Goal: Book appointment/travel/reservation

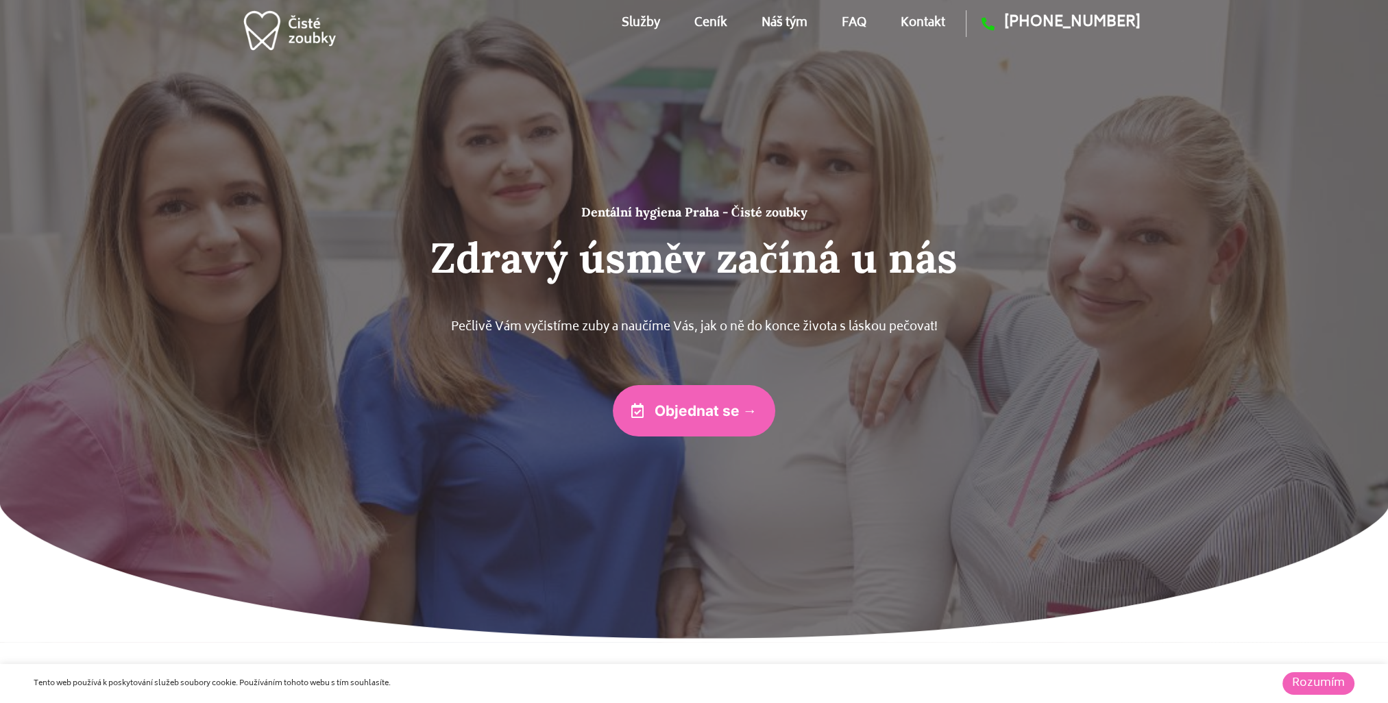
click at [696, 421] on link "Objednat se →" at bounding box center [694, 410] width 163 height 51
click at [626, 18] on link "Služby" at bounding box center [641, 23] width 38 height 62
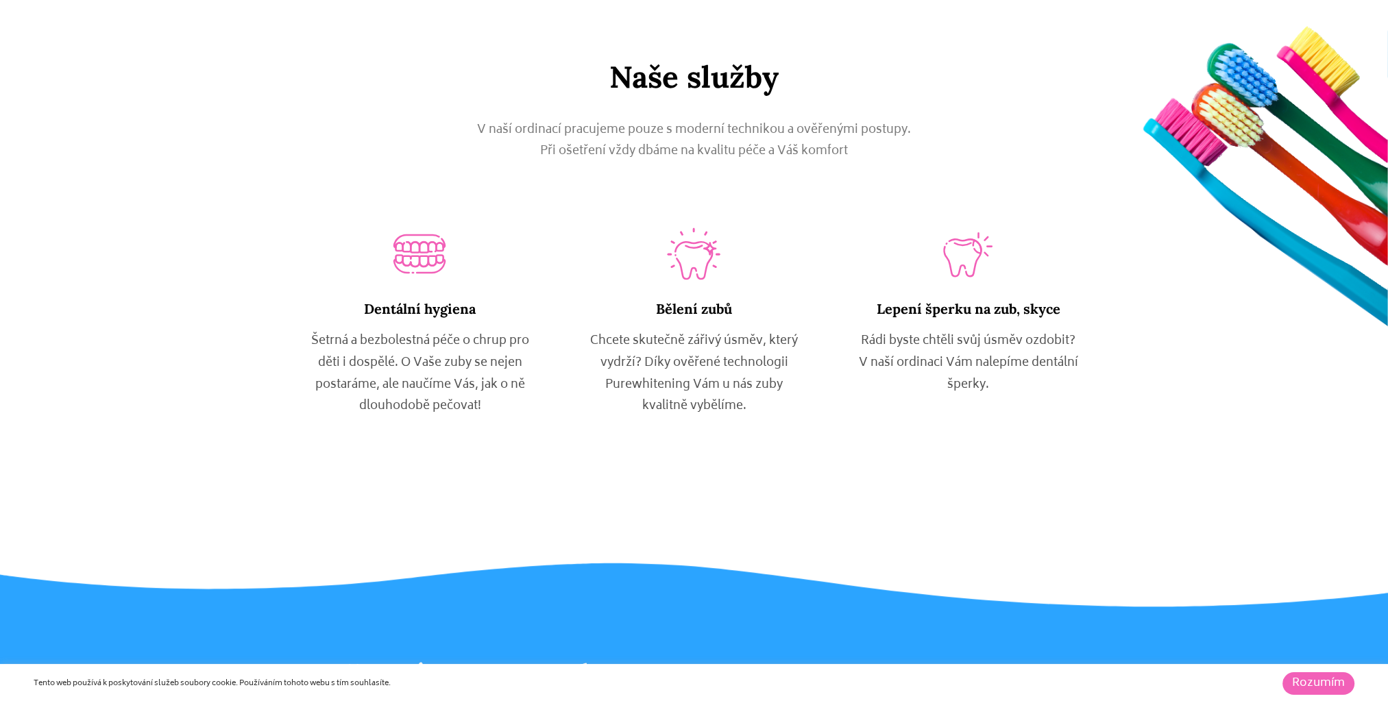
scroll to position [759, 0]
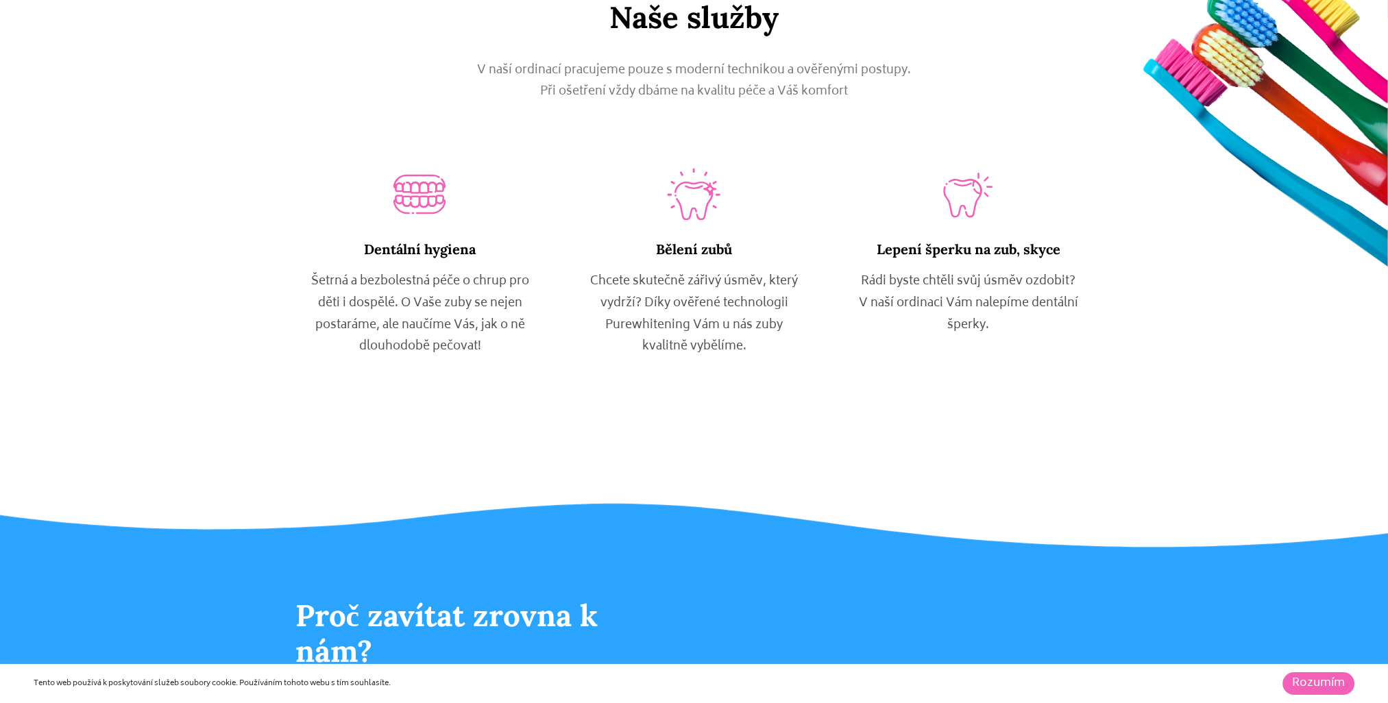
click at [705, 310] on p "Chcete skutečně zářivý úsměv, který vydrží? Díky ověřené technologii Purewhiten…" at bounding box center [693, 314] width 219 height 86
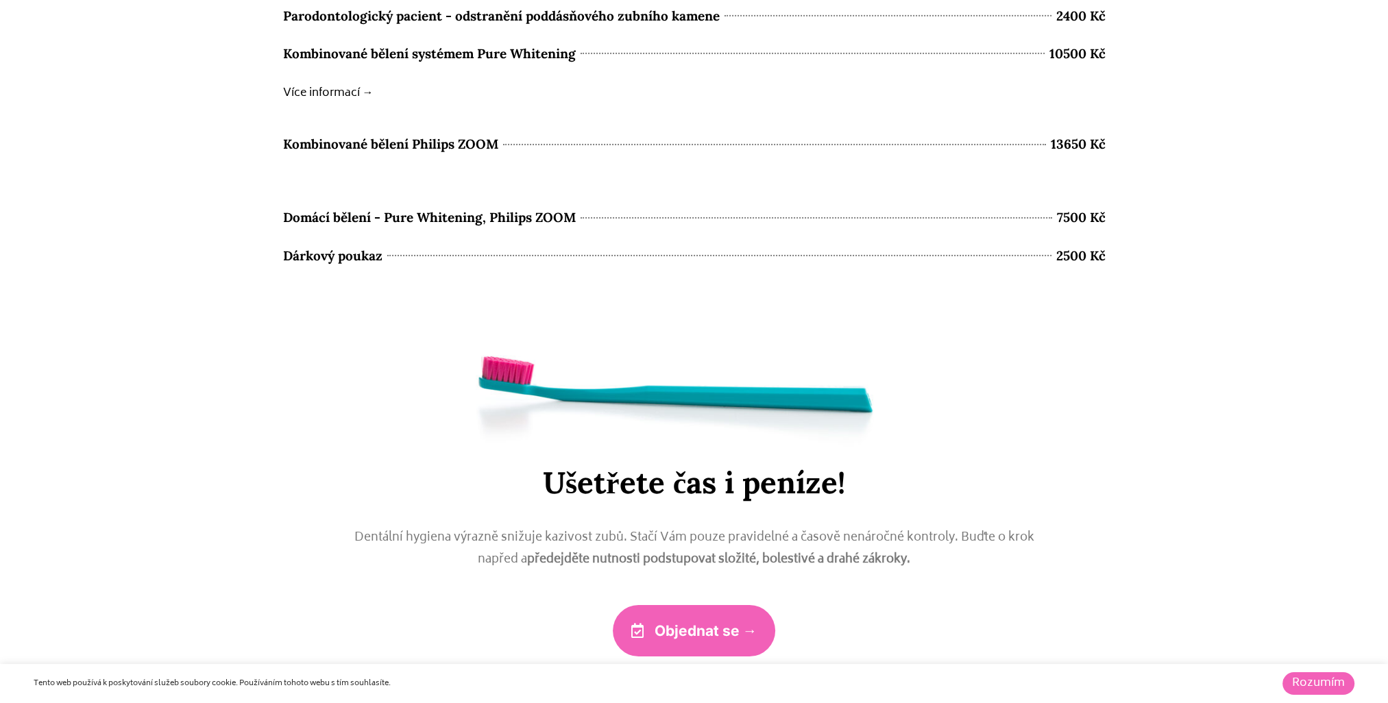
scroll to position [5876, 0]
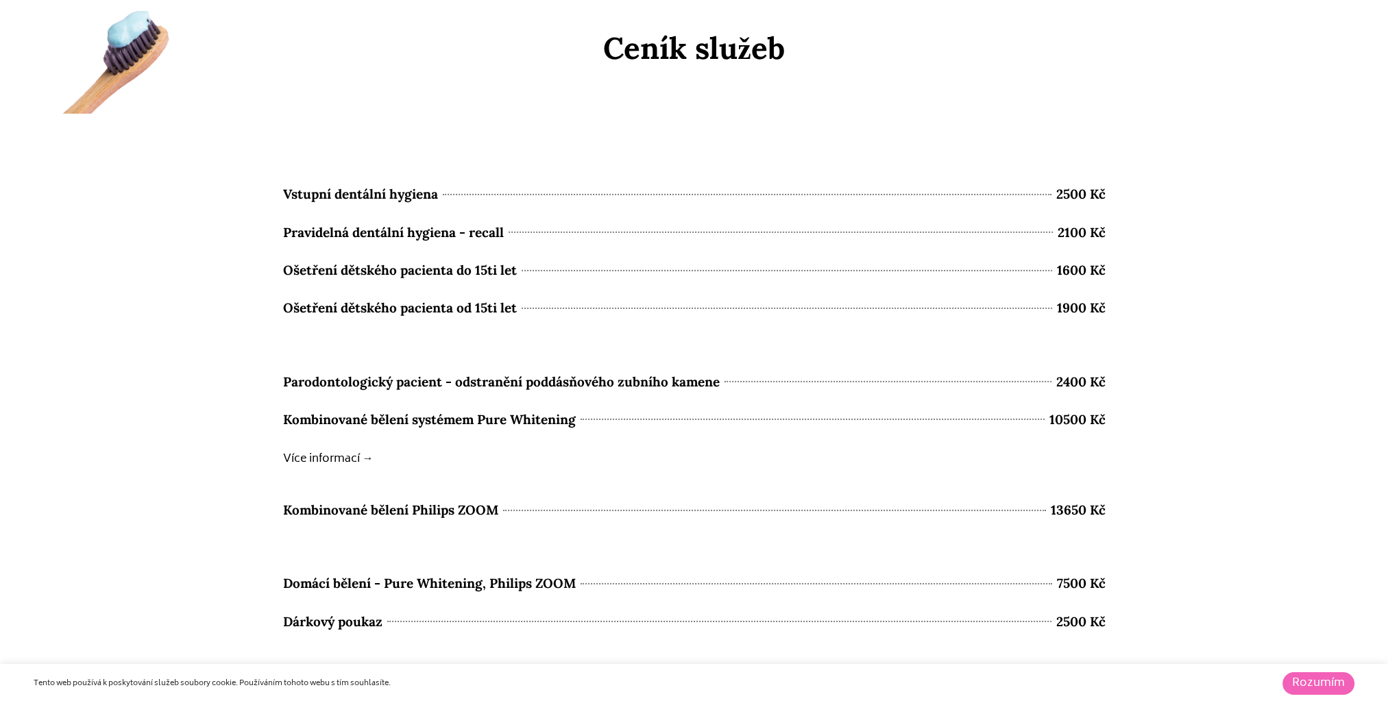
click at [353, 453] on b "Více informací →" at bounding box center [328, 459] width 90 height 19
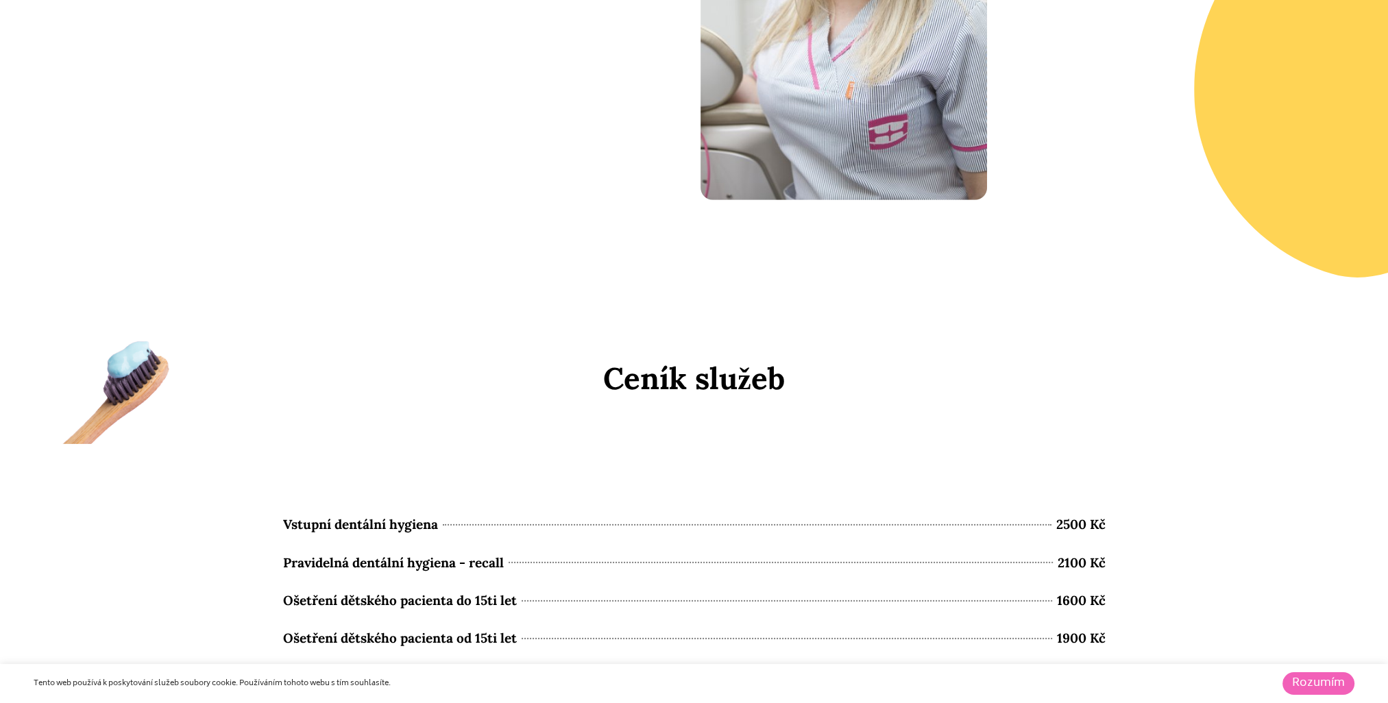
scroll to position [6031, 0]
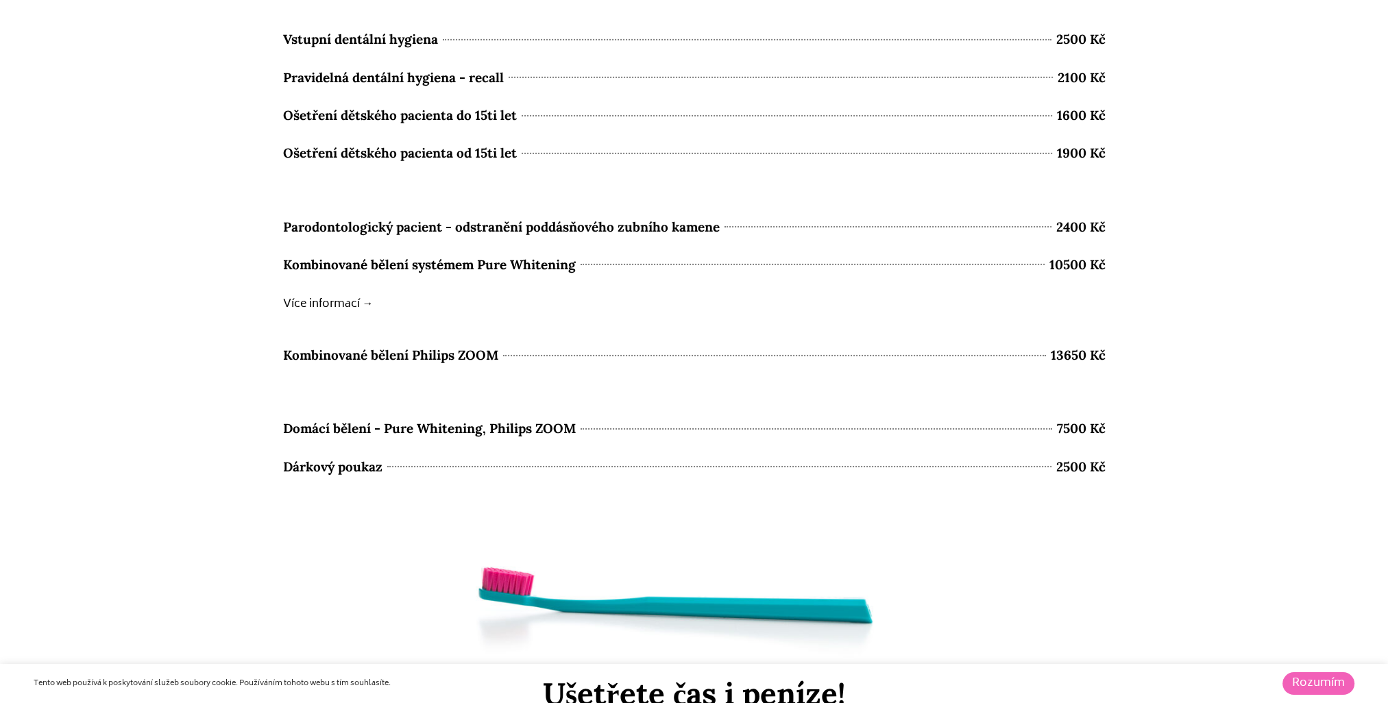
click at [628, 269] on div "Kombinované bělení systémem Pure Whitening 10500 Kč" at bounding box center [694, 265] width 822 height 24
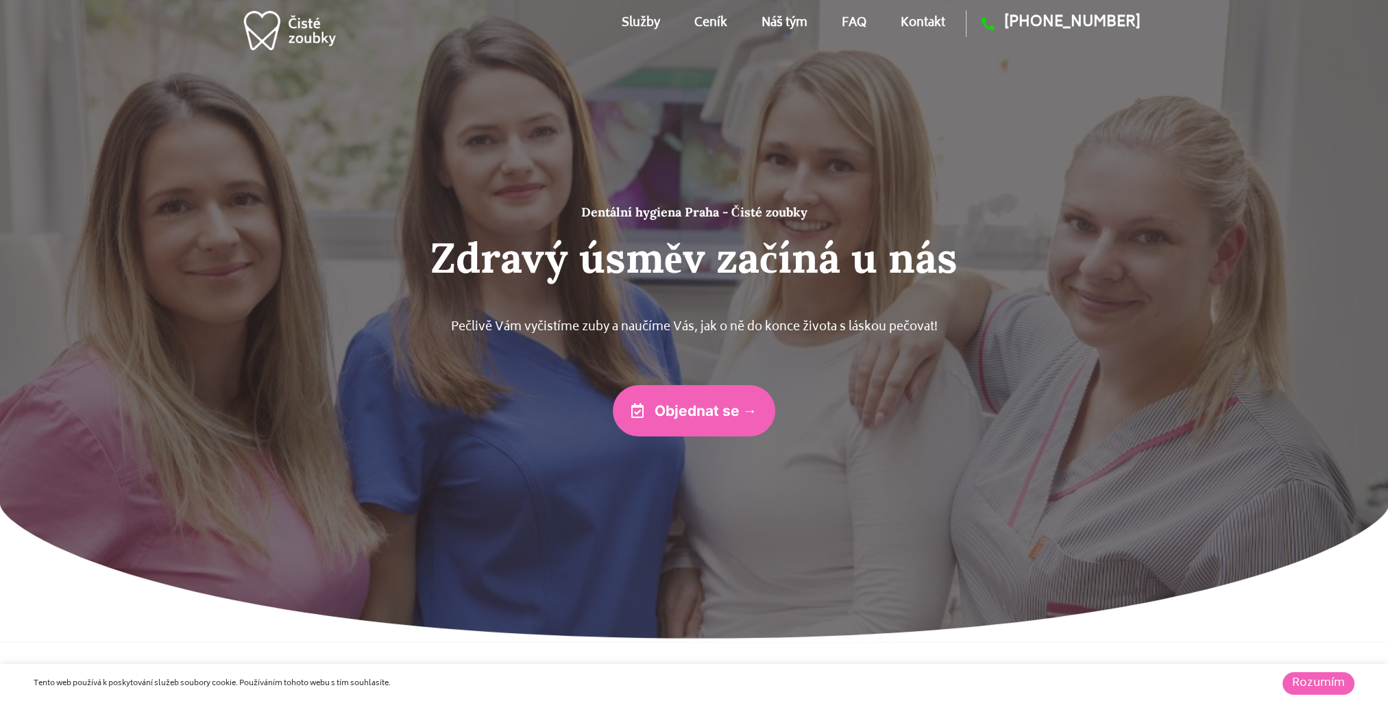
click at [944, 395] on div "Objednat se →" at bounding box center [694, 410] width 822 height 51
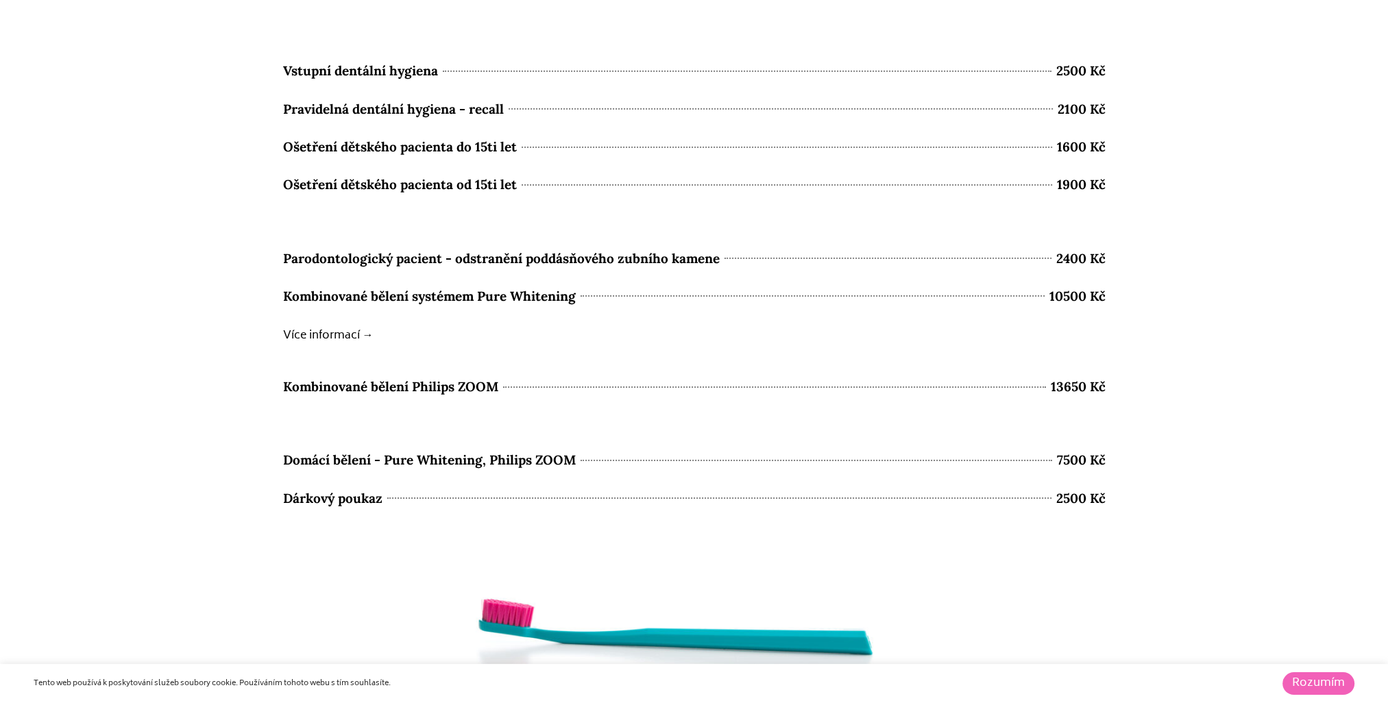
scroll to position [5937, 0]
